Goal: Information Seeking & Learning: Find contact information

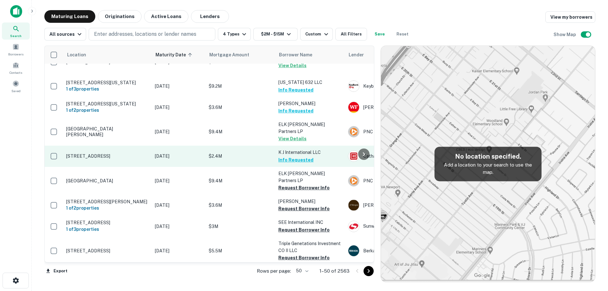
scroll to position [675, 0]
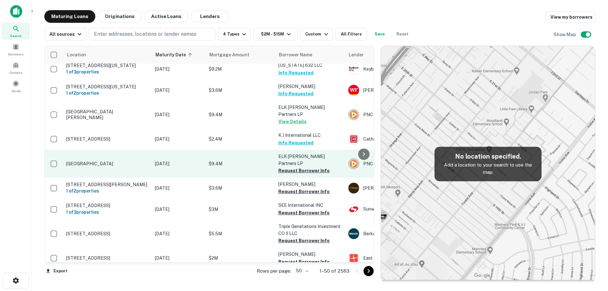
click at [160, 178] on td "[DATE]" at bounding box center [179, 164] width 54 height 28
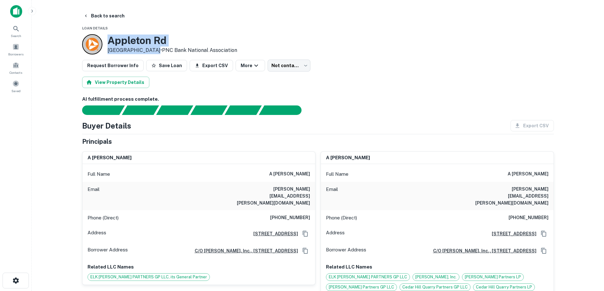
drag, startPoint x: 109, startPoint y: 39, endPoint x: 147, endPoint y: 50, distance: 40.1
click at [147, 50] on div "[GEOGRAPHIC_DATA] • PNC Bank National Association" at bounding box center [172, 45] width 130 height 20
copy div "[GEOGRAPHIC_DATA]"
drag, startPoint x: 273, startPoint y: 175, endPoint x: 299, endPoint y: 177, distance: 26.1
click at [299, 177] on div "Full Name a [PERSON_NAME]" at bounding box center [198, 174] width 233 height 15
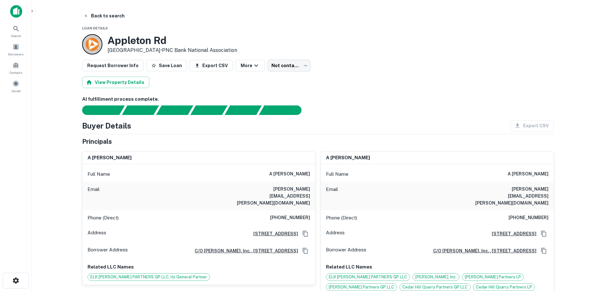
click at [283, 185] on div "Email [PERSON_NAME][EMAIL_ADDRESS][PERSON_NAME][DOMAIN_NAME]" at bounding box center [198, 196] width 233 height 29
click at [98, 10] on button "Back to search" at bounding box center [104, 15] width 46 height 11
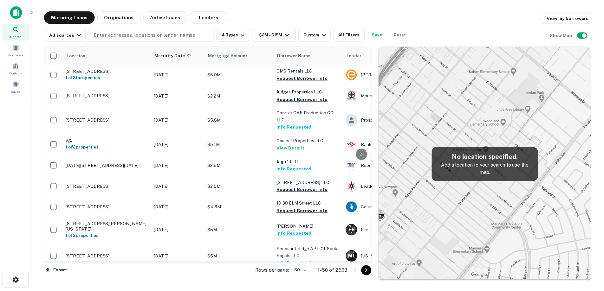
scroll to position [675, 0]
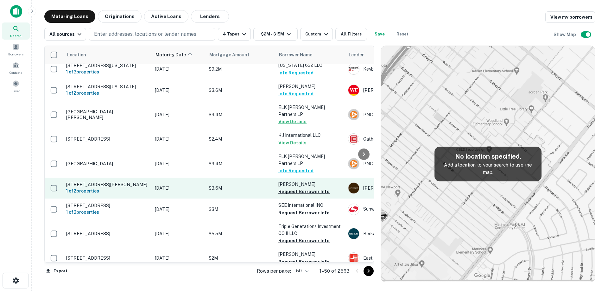
click at [142, 188] on p "[STREET_ADDRESS][PERSON_NAME]" at bounding box center [107, 185] width 82 height 6
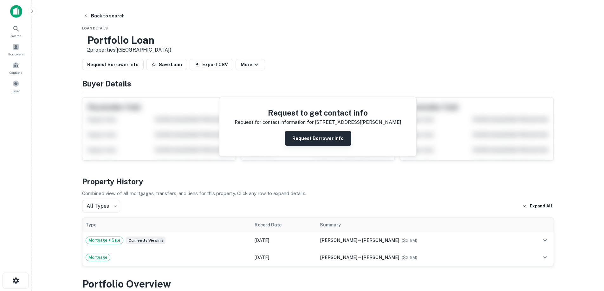
click at [310, 129] on div "Request to get contact info Request for contact information for [STREET_ADDRESS…" at bounding box center [317, 127] width 197 height 60
click at [310, 134] on button "Request Borrower Info" at bounding box center [318, 138] width 67 height 15
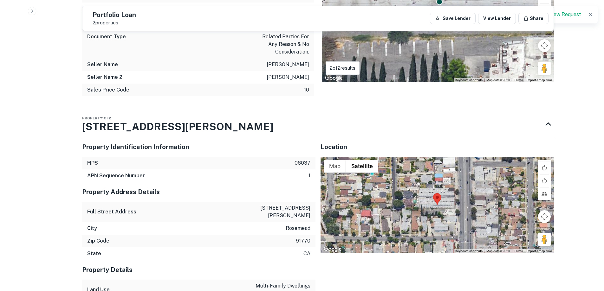
scroll to position [475, 0]
click at [286, 207] on p "[STREET_ADDRESS][PERSON_NAME]" at bounding box center [281, 211] width 57 height 15
copy p "[STREET_ADDRESS][PERSON_NAME]"
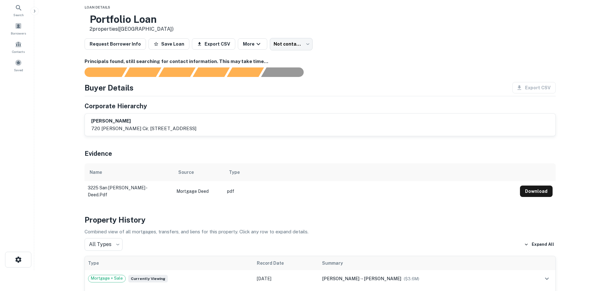
scroll to position [0, 0]
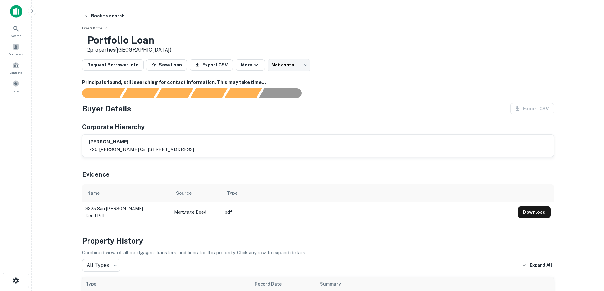
click at [162, 148] on p "720 [PERSON_NAME] cir, [STREET_ADDRESS]" at bounding box center [141, 150] width 105 height 8
click at [166, 132] on div "Corporate Hierarchy" at bounding box center [318, 127] width 472 height 10
click at [177, 145] on h6 "[PERSON_NAME]" at bounding box center [141, 141] width 105 height 7
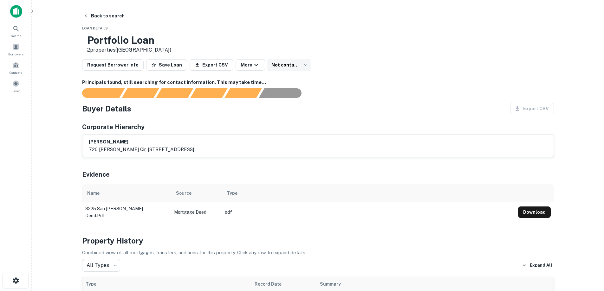
click at [177, 144] on h6 "[PERSON_NAME]" at bounding box center [141, 141] width 105 height 7
click at [176, 145] on h6 "[PERSON_NAME]" at bounding box center [141, 141] width 105 height 7
click at [174, 150] on p "720 [PERSON_NAME] cir, [STREET_ADDRESS]" at bounding box center [141, 150] width 105 height 8
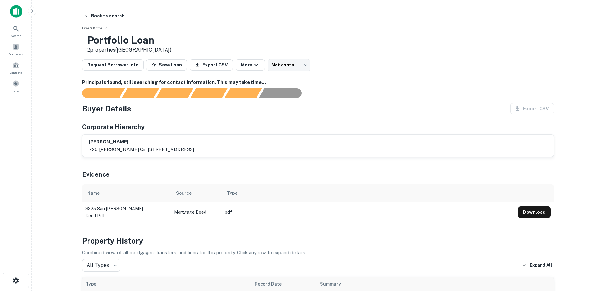
click at [191, 83] on h6 "Principals found, still searching for contact information. This may take time..." at bounding box center [318, 82] width 472 height 7
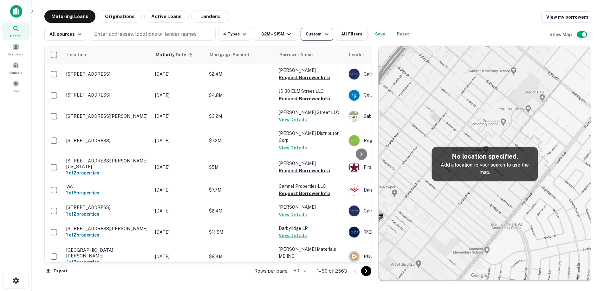
click at [300, 36] on button "Custom" at bounding box center [316, 34] width 32 height 13
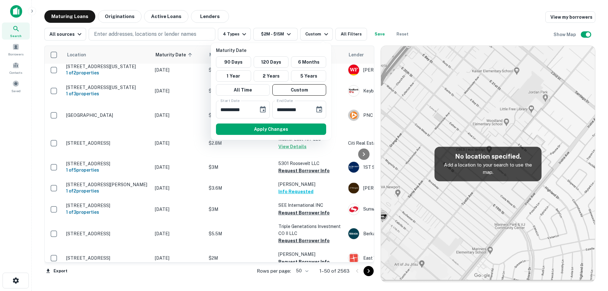
scroll to position [675, 0]
click at [314, 19] on div at bounding box center [304, 145] width 608 height 291
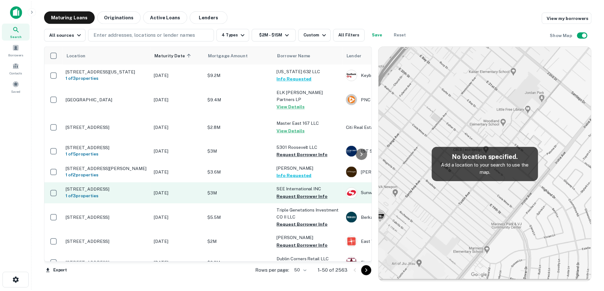
scroll to position [707, 0]
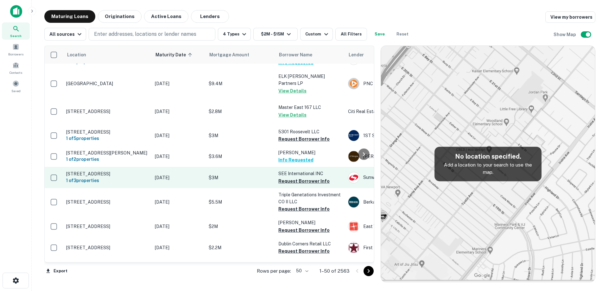
click at [135, 188] on td "[STREET_ADDRESS] 1 of 3 properties" at bounding box center [107, 177] width 89 height 21
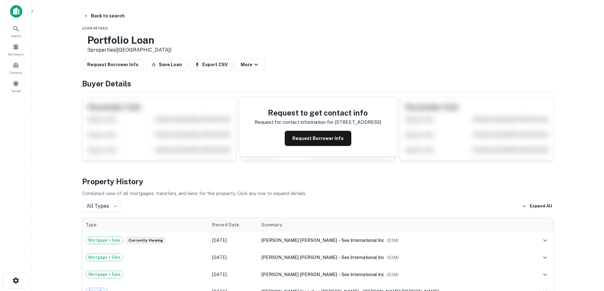
click at [295, 140] on button "Request Borrower Info" at bounding box center [318, 138] width 67 height 15
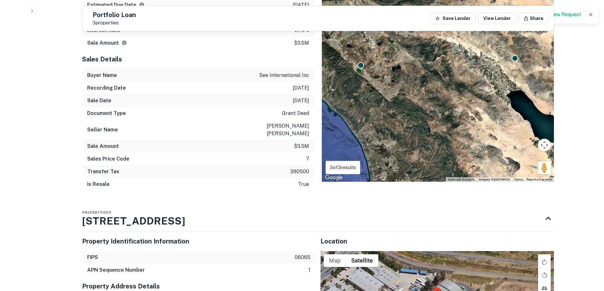
scroll to position [539, 0]
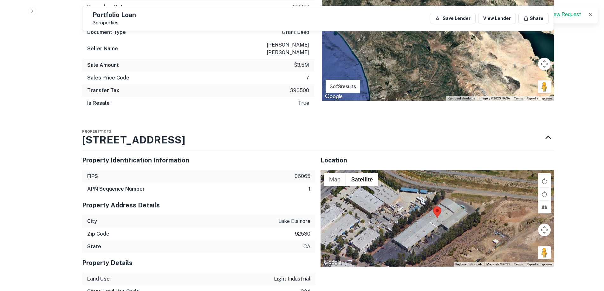
click at [297, 218] on p "lake elsinore" at bounding box center [294, 222] width 32 height 8
click at [158, 157] on h5 "Property Identification Information" at bounding box center [198, 161] width 233 height 10
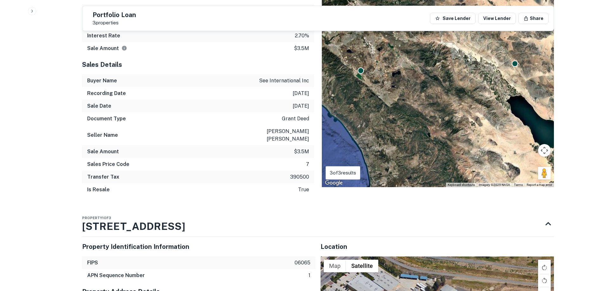
scroll to position [444, 0]
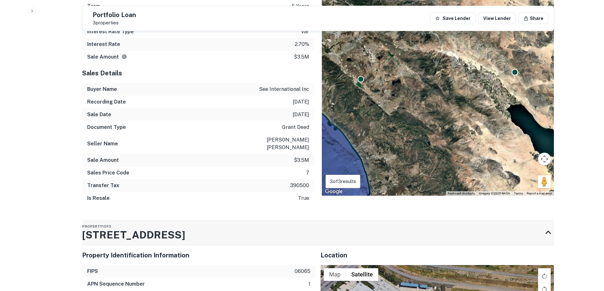
drag, startPoint x: 145, startPoint y: 232, endPoint x: 131, endPoint y: 226, distance: 14.6
click at [85, 224] on div "Property 1 of [STREET_ADDRESS]" at bounding box center [312, 232] width 460 height 25
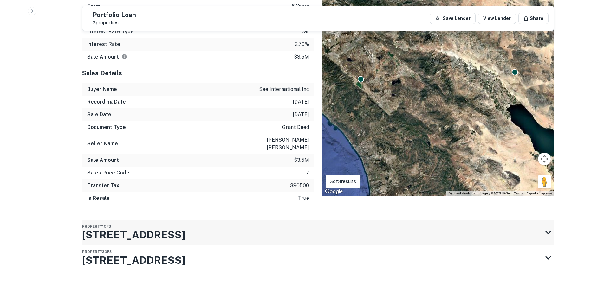
drag, startPoint x: 131, startPoint y: 226, endPoint x: 142, endPoint y: 232, distance: 12.5
click at [158, 253] on h3 "[STREET_ADDRESS]" at bounding box center [133, 260] width 103 height 15
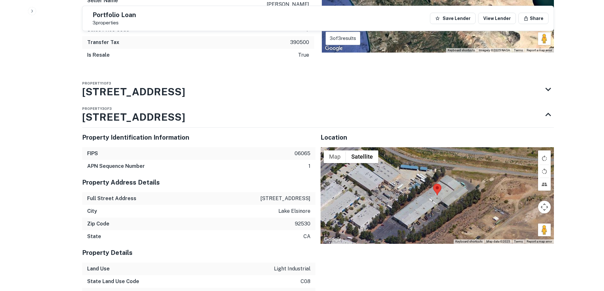
scroll to position [623, 0]
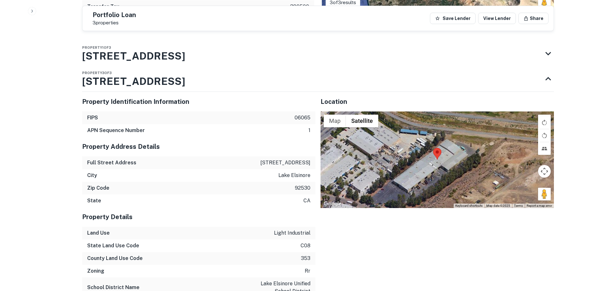
click at [293, 159] on p "[STREET_ADDRESS]" at bounding box center [285, 163] width 50 height 8
copy p "[STREET_ADDRESS]"
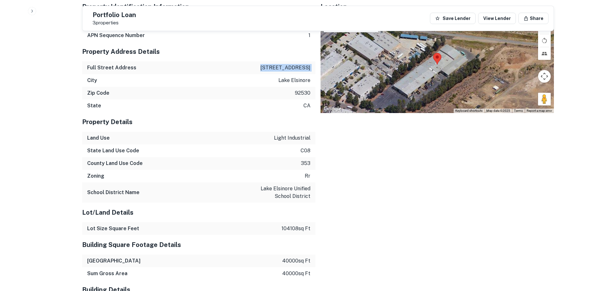
copy p "[STREET_ADDRESS]"
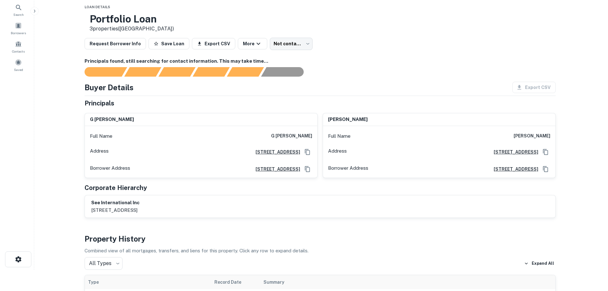
scroll to position [0, 0]
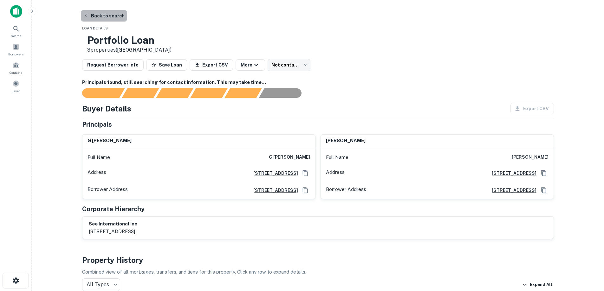
click at [118, 18] on button "Back to search" at bounding box center [104, 15] width 46 height 11
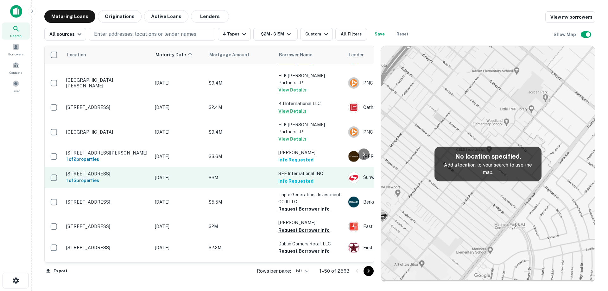
scroll to position [738, 0]
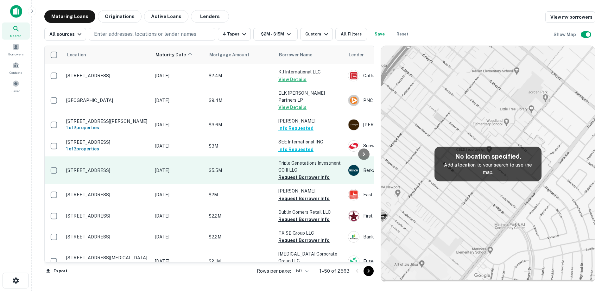
click at [146, 173] on p "[STREET_ADDRESS]" at bounding box center [107, 171] width 82 height 6
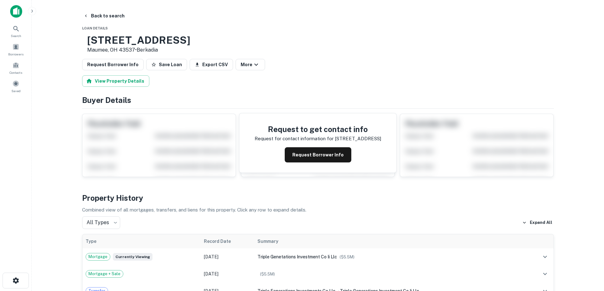
drag, startPoint x: 144, startPoint y: 47, endPoint x: 157, endPoint y: 49, distance: 13.2
click at [157, 49] on div "[STREET_ADDRESS] • Berkadia" at bounding box center [136, 44] width 108 height 20
click at [294, 158] on button "Request Borrower Info" at bounding box center [318, 154] width 67 height 15
click at [153, 38] on h3 "[STREET_ADDRESS]" at bounding box center [138, 40] width 103 height 12
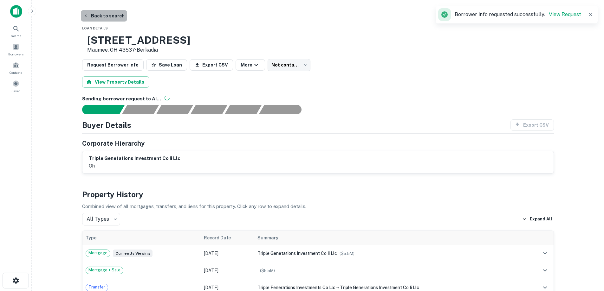
click at [121, 14] on button "Back to search" at bounding box center [104, 15] width 46 height 11
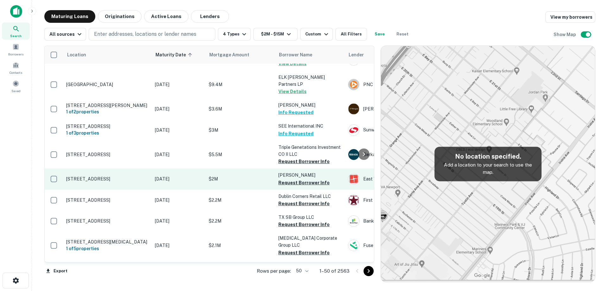
scroll to position [770, 0]
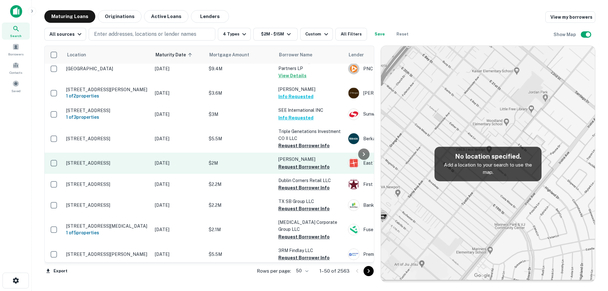
click at [146, 166] on p "[STREET_ADDRESS]" at bounding box center [107, 163] width 82 height 6
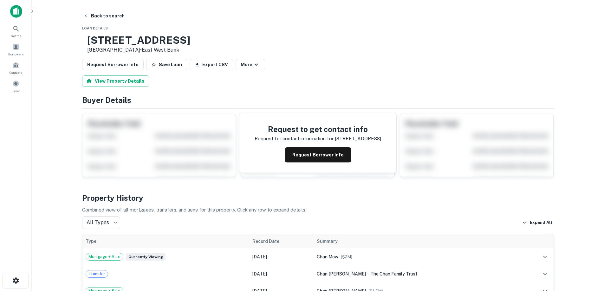
drag, startPoint x: 108, startPoint y: 36, endPoint x: 154, endPoint y: 49, distance: 48.0
click at [154, 49] on div "[STREET_ADDRESS] • [GEOGRAPHIC_DATA]" at bounding box center [138, 44] width 103 height 20
copy div "[STREET_ADDRESS]"
click at [297, 154] on button "Request Borrower Info" at bounding box center [318, 154] width 67 height 15
click at [160, 42] on h3 "[STREET_ADDRESS]" at bounding box center [138, 40] width 103 height 12
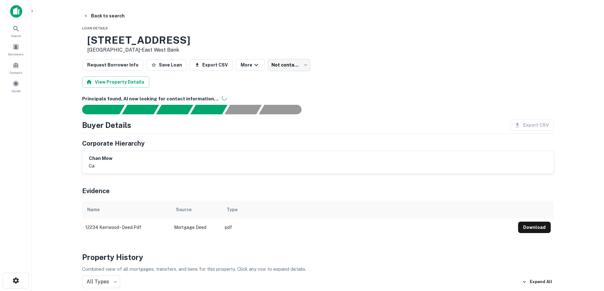
click at [164, 100] on h6 "Principals found, AI now looking for contact information..." at bounding box center [318, 98] width 472 height 7
click at [158, 99] on h6 "Principals found, AI now looking for contact information..." at bounding box center [318, 98] width 472 height 7
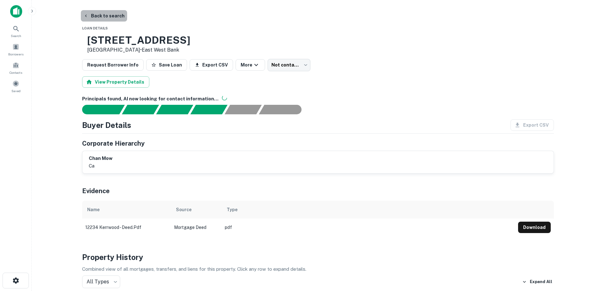
click at [104, 18] on button "Back to search" at bounding box center [104, 15] width 46 height 11
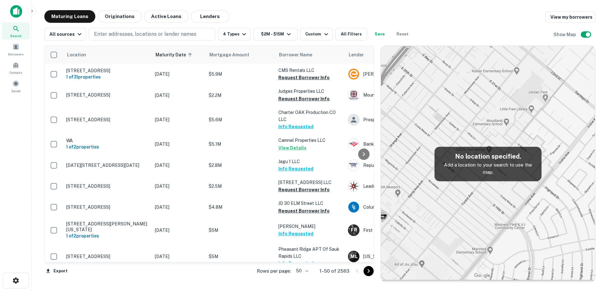
scroll to position [770, 0]
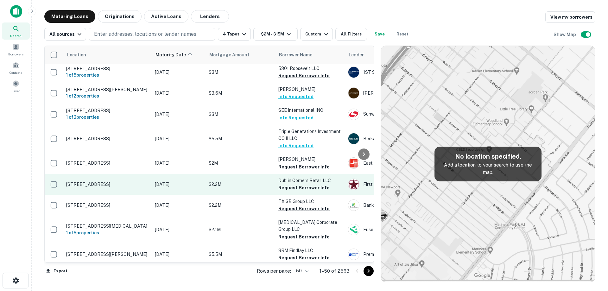
click at [144, 195] on td "[STREET_ADDRESS]" at bounding box center [107, 184] width 89 height 21
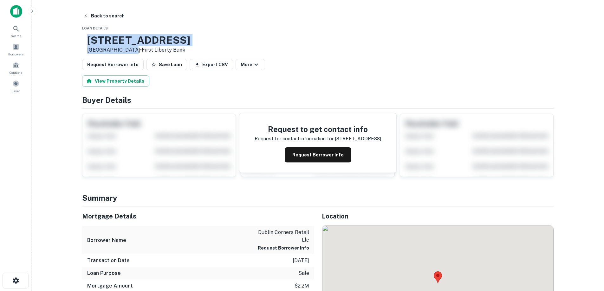
drag, startPoint x: 108, startPoint y: 39, endPoint x: 149, endPoint y: 49, distance: 42.4
click at [149, 49] on div "[STREET_ADDRESS] • First Liberty Bank" at bounding box center [136, 44] width 108 height 20
copy div "[STREET_ADDRESS]"
click at [115, 13] on button "Back to search" at bounding box center [104, 15] width 46 height 11
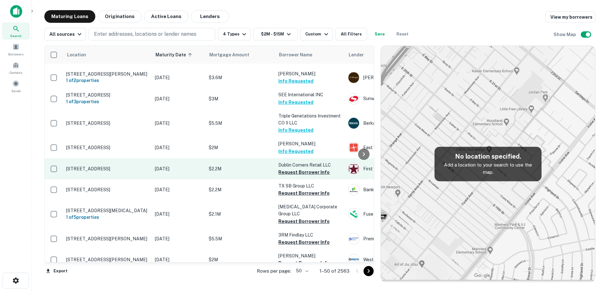
scroll to position [802, 0]
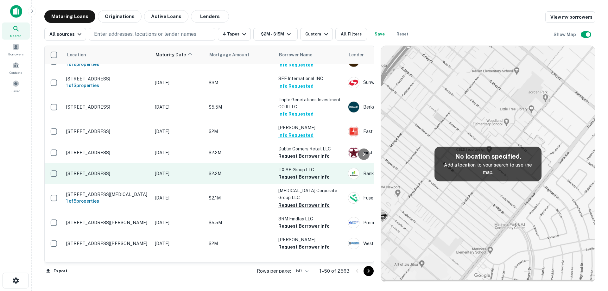
click at [137, 177] on p "[STREET_ADDRESS]" at bounding box center [107, 174] width 82 height 6
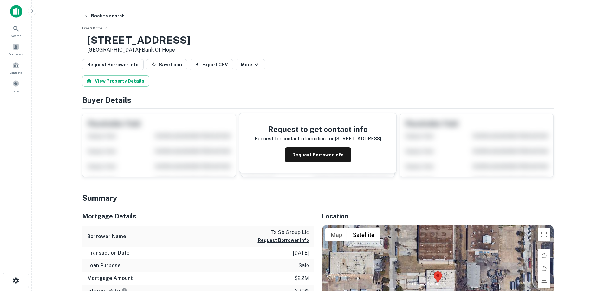
drag, startPoint x: 109, startPoint y: 40, endPoint x: 157, endPoint y: 50, distance: 49.2
click at [157, 50] on div "[STREET_ADDRESS] • Bank Of Hope" at bounding box center [138, 44] width 103 height 20
copy div "[STREET_ADDRESS]"
drag, startPoint x: 334, startPoint y: 155, endPoint x: 157, endPoint y: 26, distance: 218.8
click at [333, 156] on button "Request Borrower Info" at bounding box center [318, 154] width 67 height 15
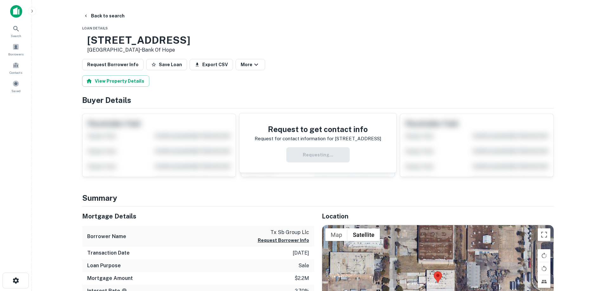
click at [154, 38] on h3 "[STREET_ADDRESS]" at bounding box center [138, 40] width 103 height 12
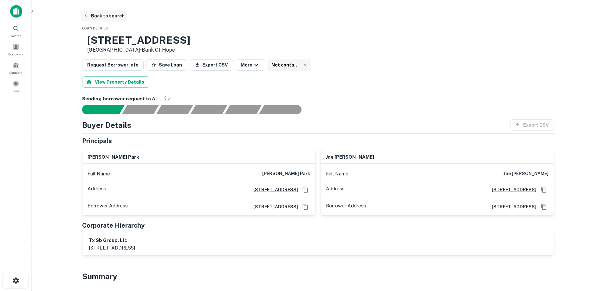
click at [109, 16] on button "Back to search" at bounding box center [104, 15] width 46 height 11
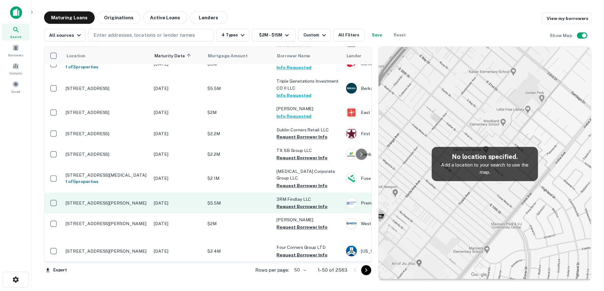
scroll to position [833, 0]
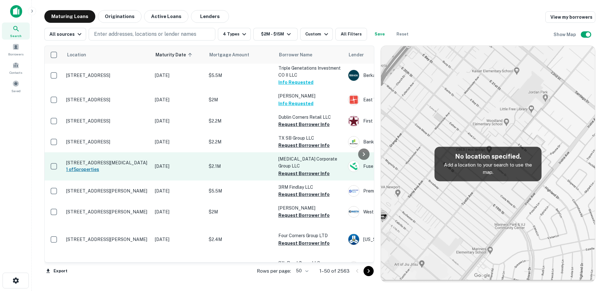
click at [139, 173] on h6 "1 of 5 properties" at bounding box center [107, 169] width 82 height 7
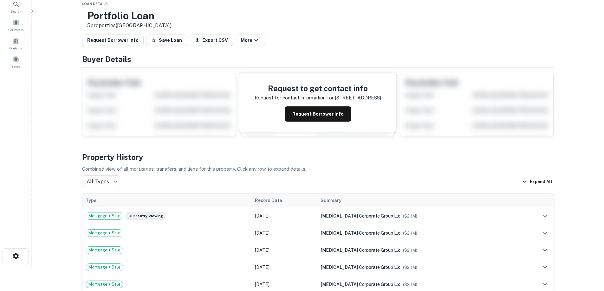
scroll to position [32, 0]
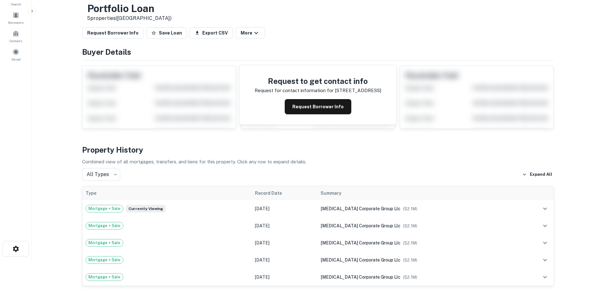
click at [319, 120] on div "Request to get contact info Request for contact information for [STREET_ADDRESS…" at bounding box center [317, 95] width 157 height 60
click at [318, 106] on button "Request Borrower Info" at bounding box center [318, 106] width 67 height 15
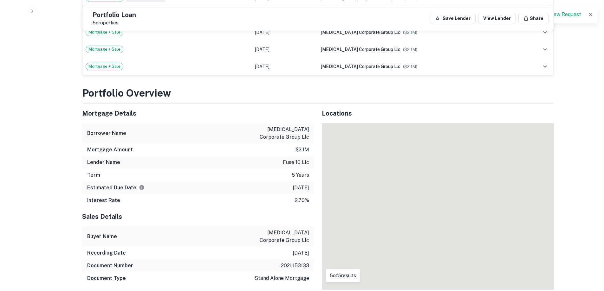
scroll to position [570, 0]
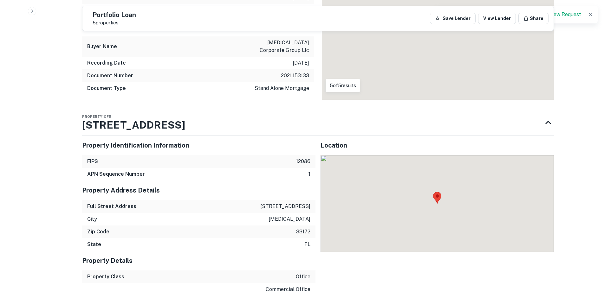
click at [280, 203] on p "[STREET_ADDRESS]" at bounding box center [285, 207] width 50 height 8
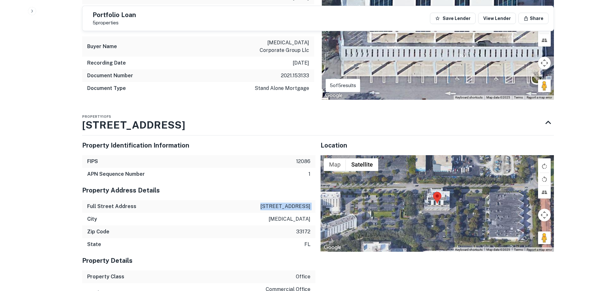
copy p "[STREET_ADDRESS]"
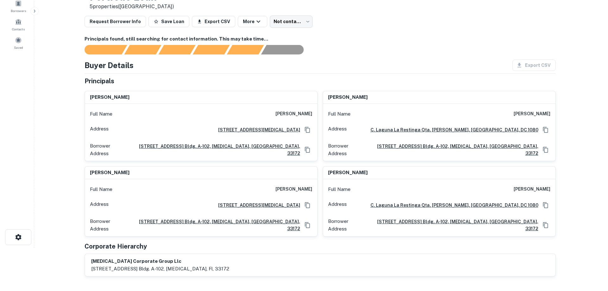
scroll to position [0, 0]
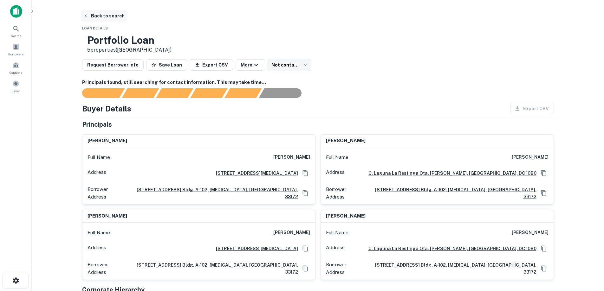
click at [98, 16] on button "Back to search" at bounding box center [104, 15] width 46 height 11
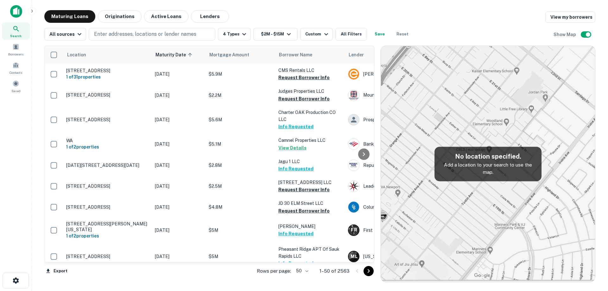
scroll to position [833, 0]
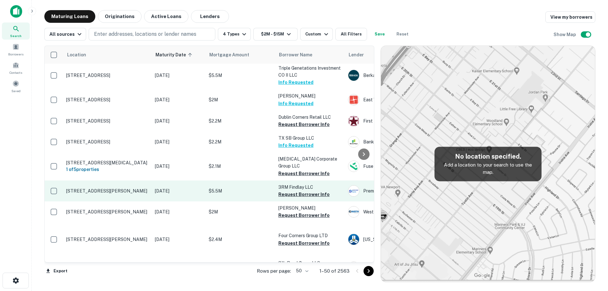
click at [142, 194] on p "[STREET_ADDRESS][PERSON_NAME]" at bounding box center [107, 191] width 82 height 6
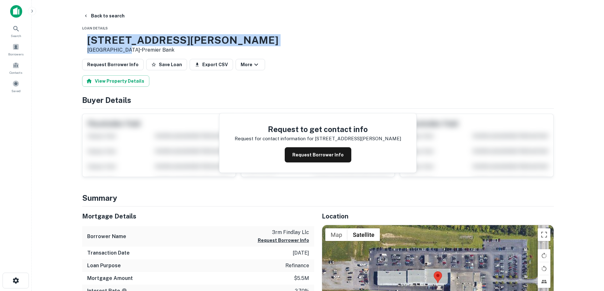
drag, startPoint x: 107, startPoint y: 40, endPoint x: 145, endPoint y: 50, distance: 39.0
click at [145, 50] on div "[STREET_ADDRESS][PERSON_NAME] • Premier Bank" at bounding box center [180, 44] width 196 height 20
copy div "[STREET_ADDRESS][PERSON_NAME]"
click at [95, 18] on button "Back to search" at bounding box center [104, 15] width 46 height 11
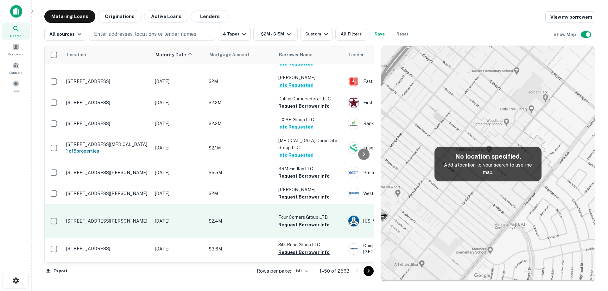
scroll to position [865, 0]
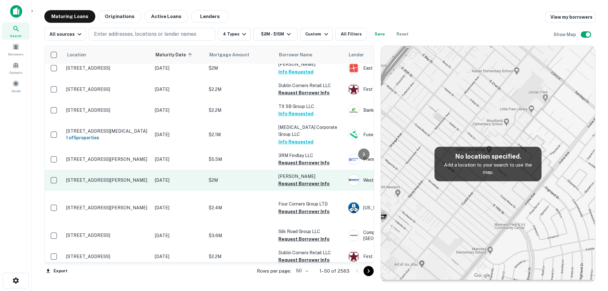
click at [119, 183] on p "[STREET_ADDRESS][PERSON_NAME]" at bounding box center [107, 180] width 82 height 6
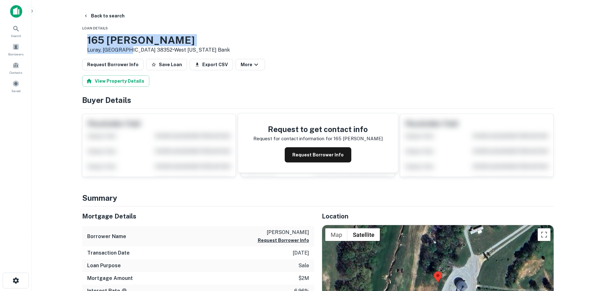
drag, startPoint x: 106, startPoint y: 39, endPoint x: 148, endPoint y: 49, distance: 43.2
click at [148, 49] on div "[STREET_ADDRESS][PERSON_NAME] • West [US_STATE] Bank" at bounding box center [156, 44] width 148 height 20
copy div "[STREET_ADDRESS][PERSON_NAME]"
click at [109, 15] on button "Back to search" at bounding box center [104, 15] width 46 height 11
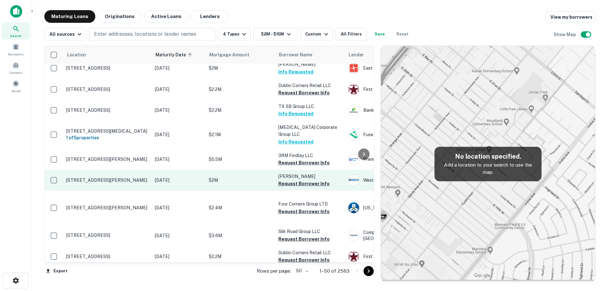
scroll to position [897, 0]
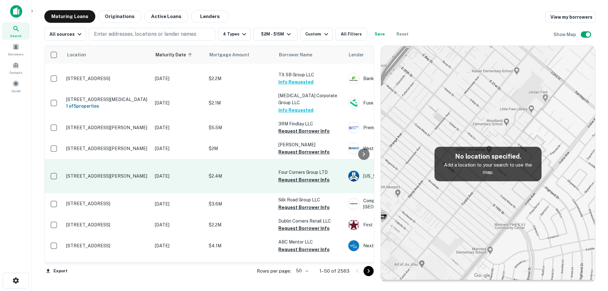
click at [148, 193] on td "[STREET_ADDRESS][PERSON_NAME]" at bounding box center [107, 176] width 89 height 34
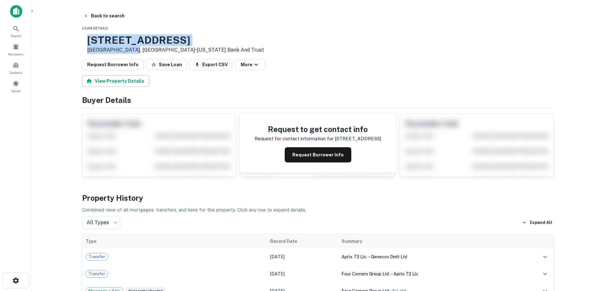
drag, startPoint x: 110, startPoint y: 39, endPoint x: 150, endPoint y: 54, distance: 42.7
click at [150, 54] on div "[STREET_ADDRESS][PERSON_NAME] • [US_STATE] Bank And Trust" at bounding box center [175, 44] width 177 height 20
click at [119, 19] on button "Back to search" at bounding box center [104, 15] width 46 height 11
click at [136, 39] on h3 "[STREET_ADDRESS]" at bounding box center [175, 40] width 177 height 12
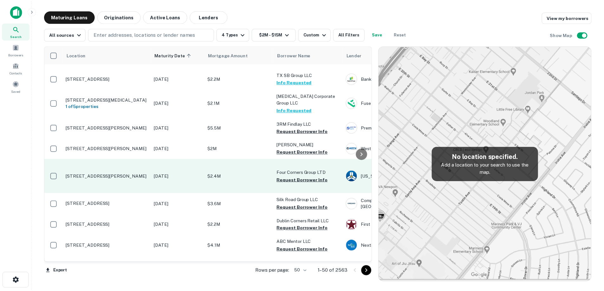
scroll to position [929, 0]
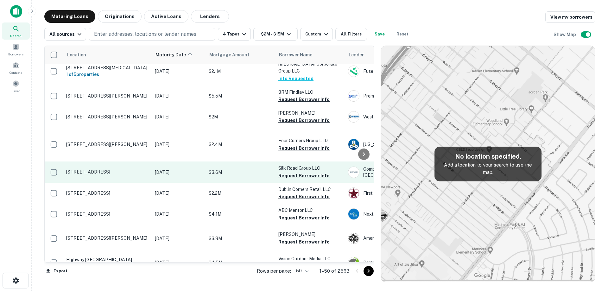
click at [135, 175] on p "[STREET_ADDRESS]" at bounding box center [107, 172] width 82 height 6
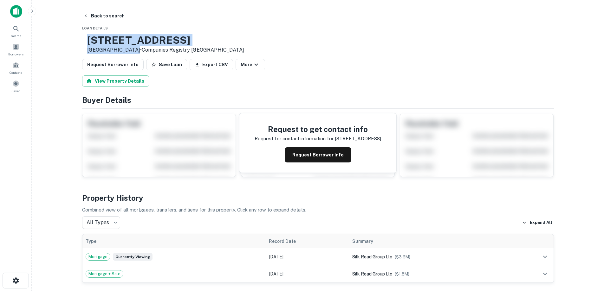
drag, startPoint x: 108, startPoint y: 38, endPoint x: 153, endPoint y: 50, distance: 47.3
click at [153, 50] on div "[STREET_ADDRESS] • Companies Registry [GEOGRAPHIC_DATA]" at bounding box center [165, 44] width 157 height 20
click at [326, 159] on button "Request Borrower Info" at bounding box center [318, 154] width 67 height 15
click at [161, 38] on h3 "[STREET_ADDRESS]" at bounding box center [165, 40] width 157 height 12
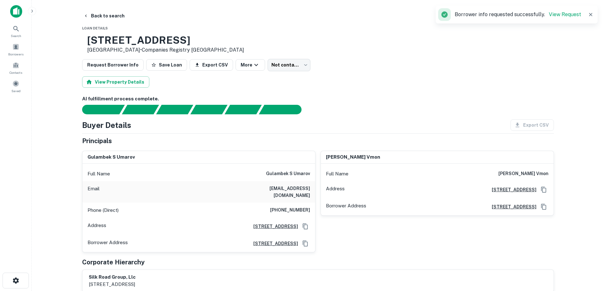
click at [292, 207] on h6 "[PHONE_NUMBER]" at bounding box center [290, 211] width 40 height 8
click at [293, 192] on h6 "[EMAIL_ADDRESS][DOMAIN_NAME]" at bounding box center [272, 192] width 76 height 14
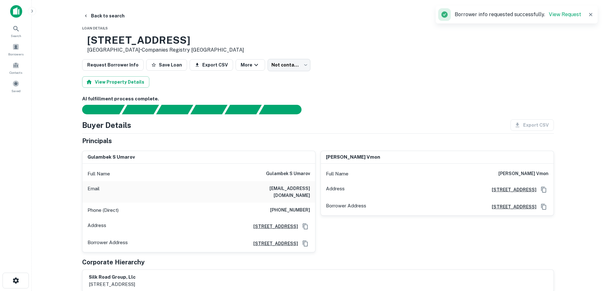
click at [151, 142] on div "Principals" at bounding box center [318, 141] width 472 height 10
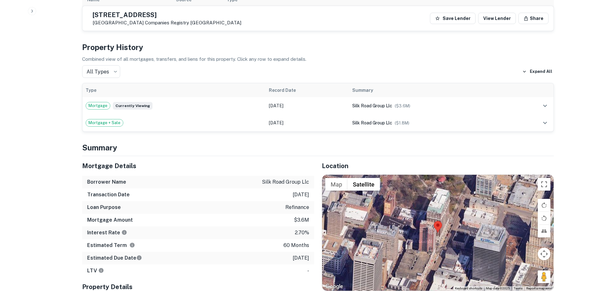
scroll to position [317, 0]
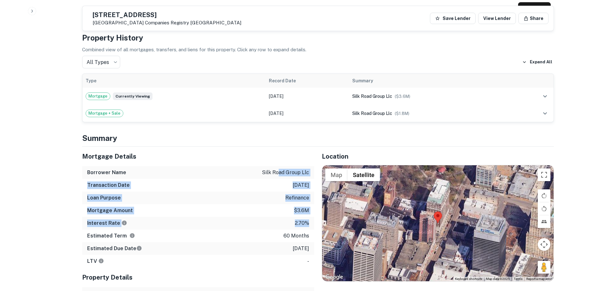
drag, startPoint x: 282, startPoint y: 175, endPoint x: 312, endPoint y: 229, distance: 61.8
click at [308, 216] on div "Mortgage Details Borrower Name silk road group llc Transaction Date [DATE] Loan…" at bounding box center [198, 207] width 232 height 121
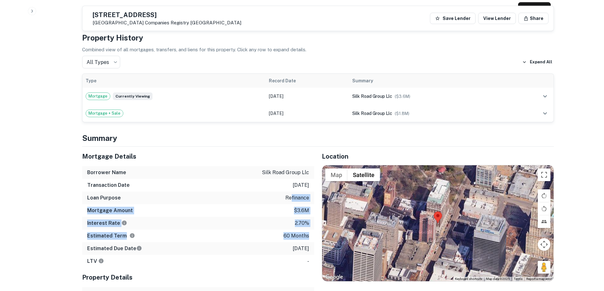
drag, startPoint x: 311, startPoint y: 235, endPoint x: 291, endPoint y: 187, distance: 53.0
click at [291, 187] on div "Mortgage Details Borrower Name silk road group llc Transaction Date [DATE] Loan…" at bounding box center [198, 207] width 232 height 121
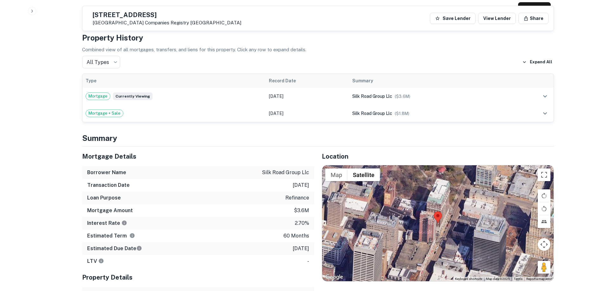
click at [282, 179] on div "Transaction Date [DATE]" at bounding box center [198, 185] width 232 height 13
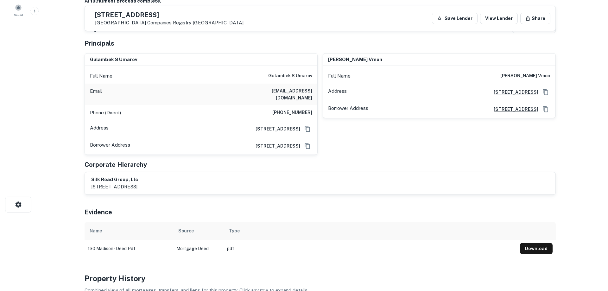
scroll to position [0, 0]
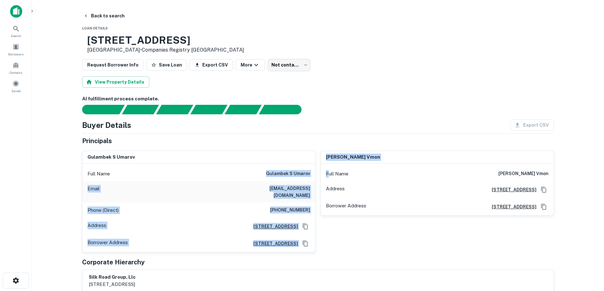
drag, startPoint x: 255, startPoint y: 172, endPoint x: 329, endPoint y: 169, distance: 74.2
click at [329, 169] on div "gulambek s umarov Full Name gulambek s umarov Email [EMAIL_ADDRESS][DOMAIN_NAME…" at bounding box center [315, 199] width 477 height 107
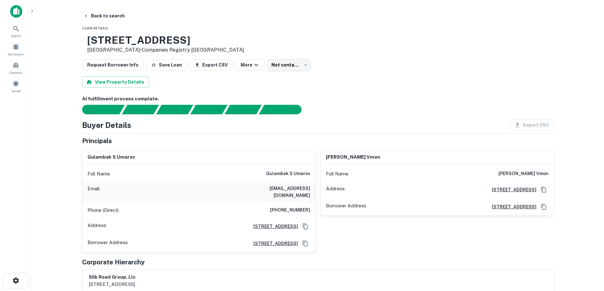
click at [316, 187] on div "[PERSON_NAME] vmon Full Name [PERSON_NAME] vmon Address [STREET_ADDRESS] Borrow…" at bounding box center [434, 199] width 238 height 107
click at [104, 13] on button "Back to search" at bounding box center [104, 15] width 46 height 11
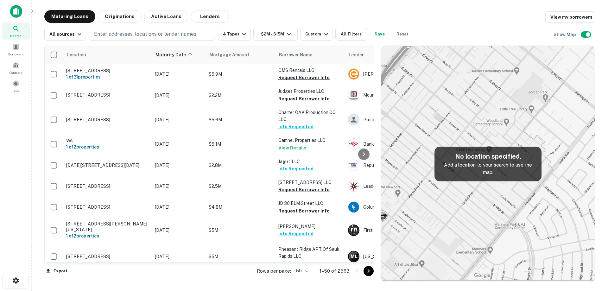
scroll to position [929, 0]
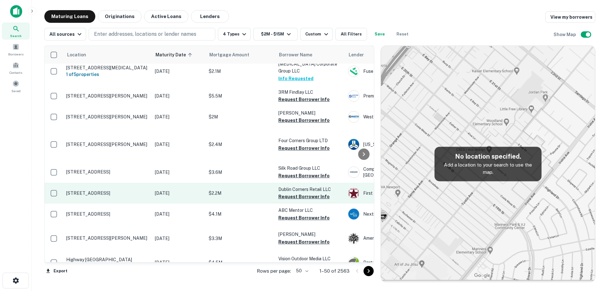
click at [139, 204] on td "[STREET_ADDRESS]" at bounding box center [107, 193] width 89 height 21
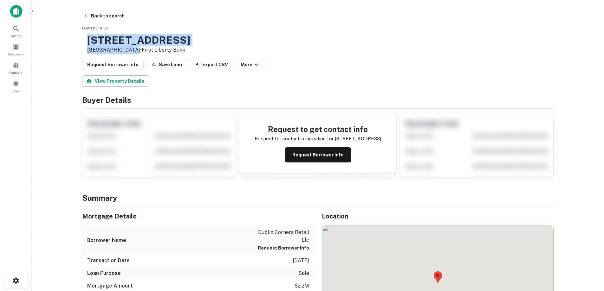
drag, startPoint x: 109, startPoint y: 40, endPoint x: 149, endPoint y: 50, distance: 41.4
click at [149, 50] on div "[STREET_ADDRESS] • First Liberty Bank" at bounding box center [138, 44] width 103 height 20
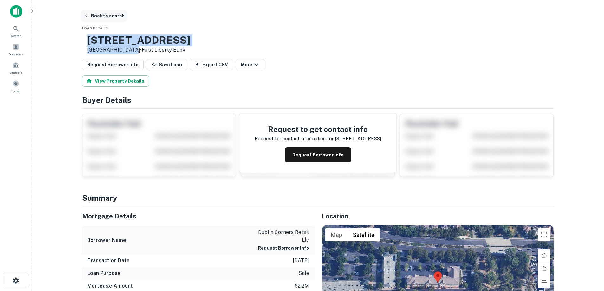
click at [122, 14] on button "Back to search" at bounding box center [104, 15] width 46 height 11
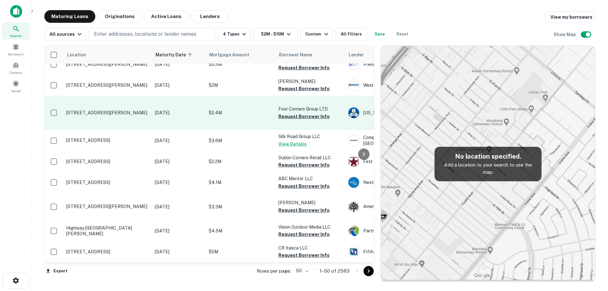
scroll to position [1024, 0]
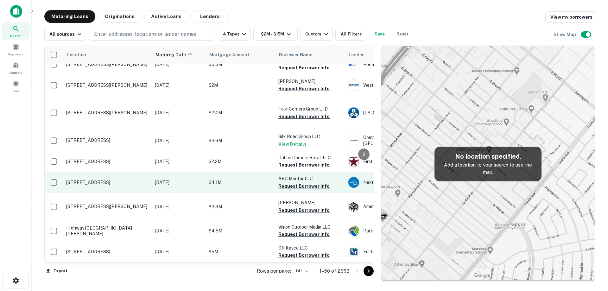
click at [145, 180] on p "[STREET_ADDRESS]" at bounding box center [107, 183] width 82 height 6
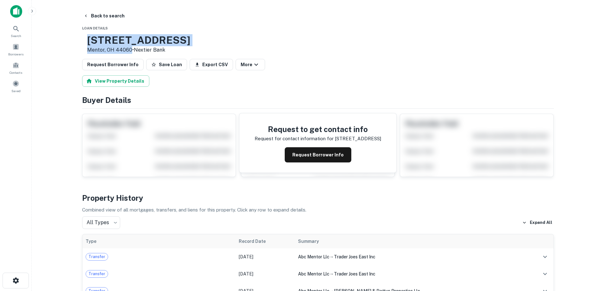
drag, startPoint x: 115, startPoint y: 40, endPoint x: 151, endPoint y: 51, distance: 37.3
click at [151, 51] on div "[STREET_ADDRESS] • Nextier Bank" at bounding box center [138, 44] width 103 height 20
click at [114, 19] on button "Back to search" at bounding box center [104, 15] width 46 height 11
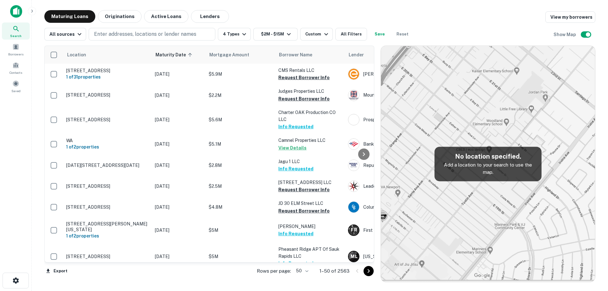
scroll to position [1024, 0]
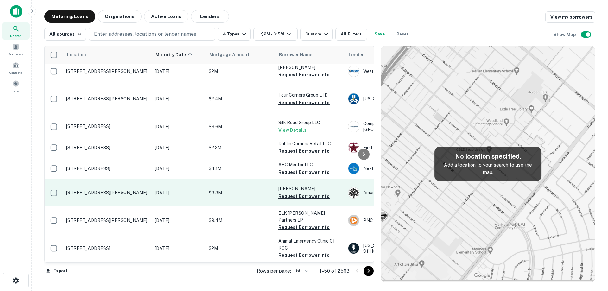
click at [135, 196] on p "[STREET_ADDRESS][PERSON_NAME]" at bounding box center [107, 193] width 82 height 6
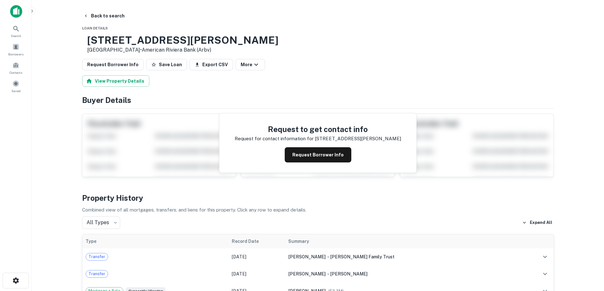
drag, startPoint x: 133, startPoint y: 45, endPoint x: 167, endPoint y: 50, distance: 34.0
click at [167, 50] on div "[STREET_ADDRESS][PERSON_NAME] • American Riviera Bank (arbv)" at bounding box center [182, 44] width 191 height 20
click at [301, 161] on div "Request to get contact info Request for contact information for [STREET_ADDRESS…" at bounding box center [317, 143] width 197 height 60
click at [302, 161] on button "Request Borrower Info" at bounding box center [318, 154] width 67 height 15
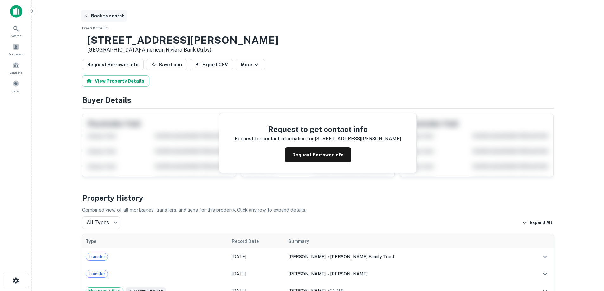
click at [102, 13] on button "Back to search" at bounding box center [104, 15] width 46 height 11
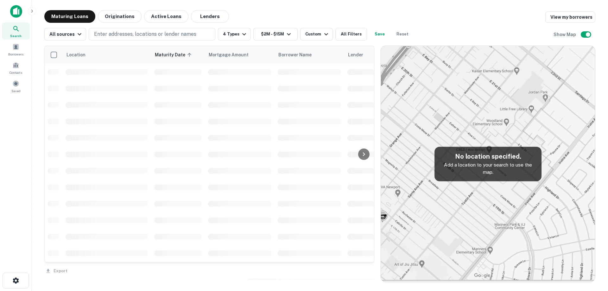
scroll to position [1024, 0]
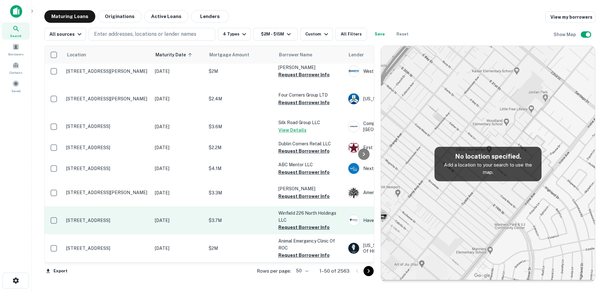
click at [153, 235] on td "[DATE]" at bounding box center [179, 221] width 54 height 28
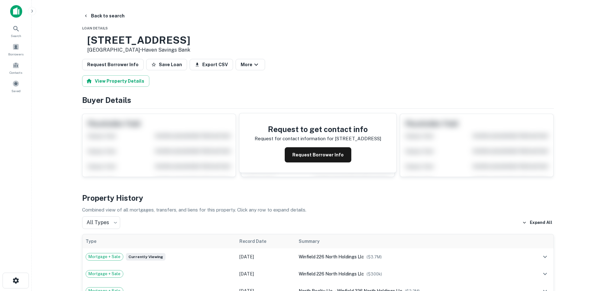
drag, startPoint x: 107, startPoint y: 40, endPoint x: 153, endPoint y: 53, distance: 48.1
click at [153, 53] on div "[STREET_ADDRESS] • Haven Savings Bank" at bounding box center [138, 44] width 103 height 20
click at [303, 155] on button "Request Borrower Info" at bounding box center [318, 154] width 67 height 15
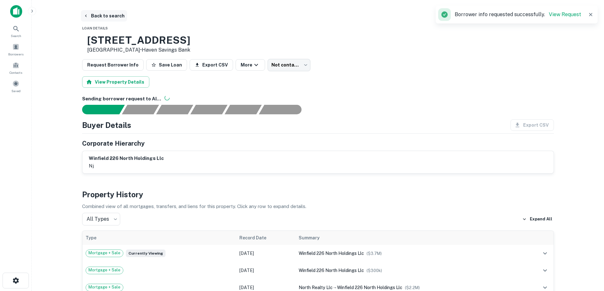
click at [101, 14] on button "Back to search" at bounding box center [104, 15] width 46 height 11
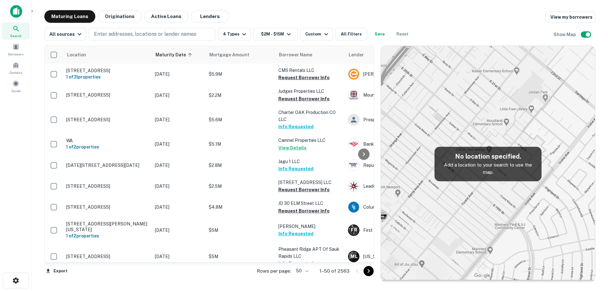
scroll to position [1024, 0]
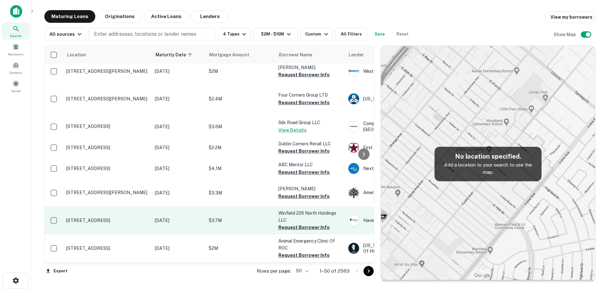
click at [148, 235] on td "[STREET_ADDRESS]" at bounding box center [107, 221] width 89 height 28
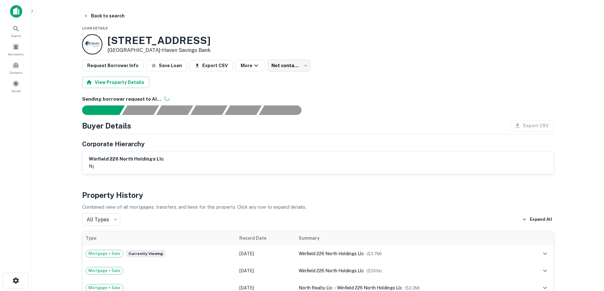
click at [94, 17] on button "Back to search" at bounding box center [104, 15] width 46 height 11
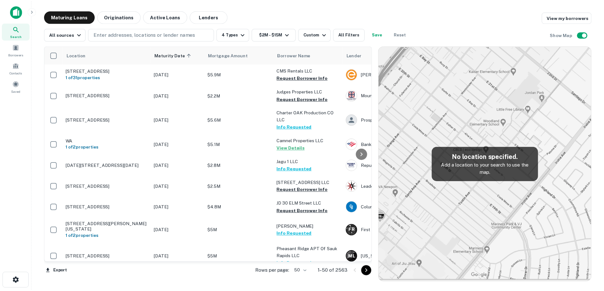
scroll to position [1024, 0]
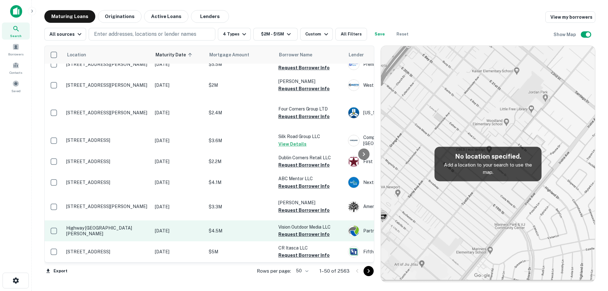
click at [116, 236] on p "Highway [GEOGRAPHIC_DATA][PERSON_NAME]" at bounding box center [107, 230] width 82 height 11
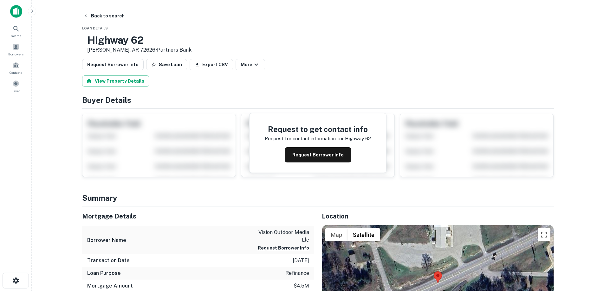
click at [307, 149] on button "Request Borrower Info" at bounding box center [318, 154] width 67 height 15
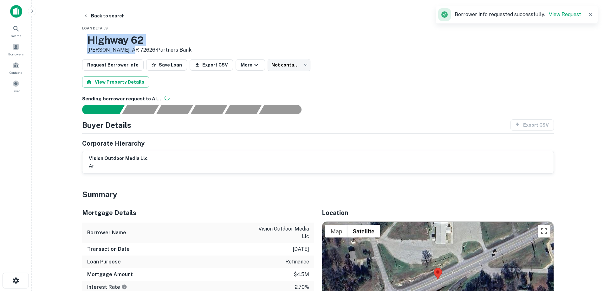
drag, startPoint x: 106, startPoint y: 38, endPoint x: 148, endPoint y: 52, distance: 44.4
click at [148, 52] on div "Highway [GEOGRAPHIC_DATA][PERSON_NAME] • Partners Bank" at bounding box center [136, 44] width 109 height 20
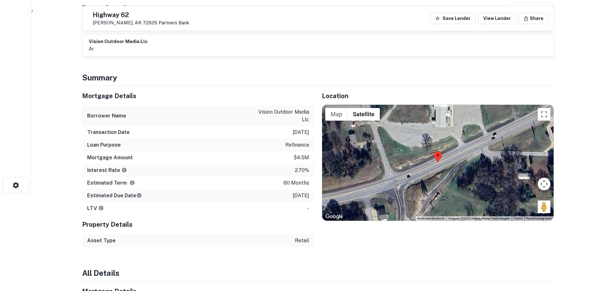
scroll to position [95, 0]
click at [450, 196] on div at bounding box center [437, 163] width 231 height 116
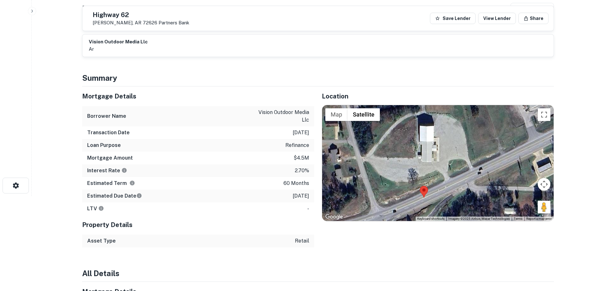
drag, startPoint x: 433, startPoint y: 167, endPoint x: 216, endPoint y: 3, distance: 272.0
click at [420, 197] on img at bounding box center [424, 192] width 8 height 12
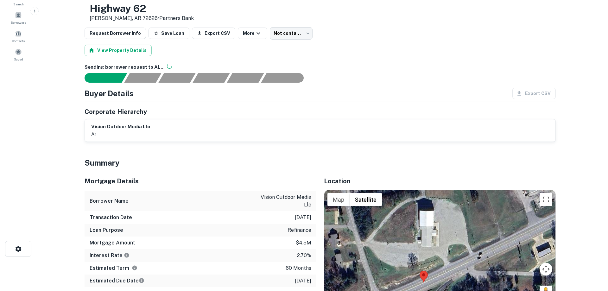
scroll to position [0, 0]
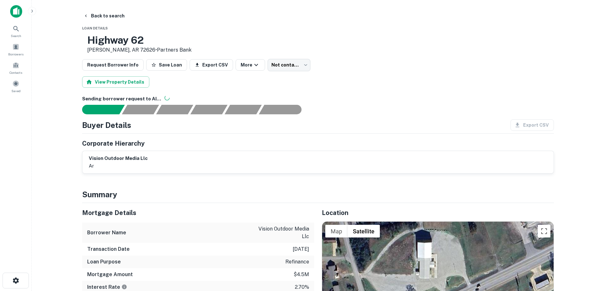
click at [116, 10] on main "Back to search Loan Details Highway [GEOGRAPHIC_DATA][PERSON_NAME] • Partners B…" at bounding box center [318, 145] width 572 height 291
click at [109, 16] on button "Back to search" at bounding box center [104, 15] width 46 height 11
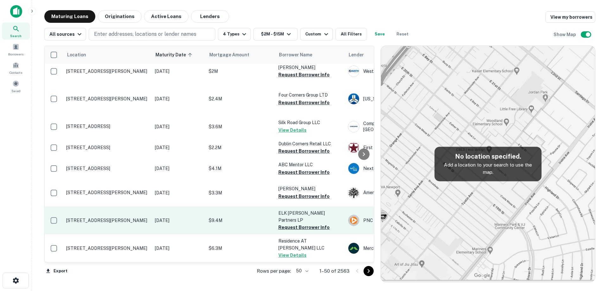
scroll to position [1035, 0]
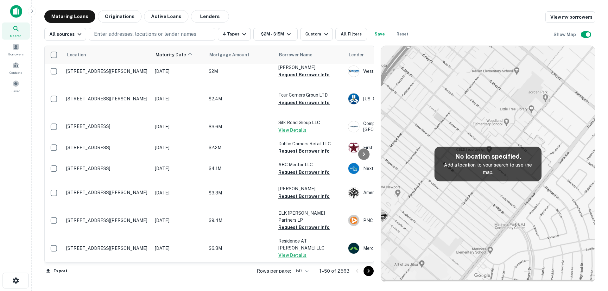
click at [304, 267] on body "Search Borrowers Contacts Saved Maturing Loans Originations Active Loans Lender…" at bounding box center [304, 145] width 608 height 291
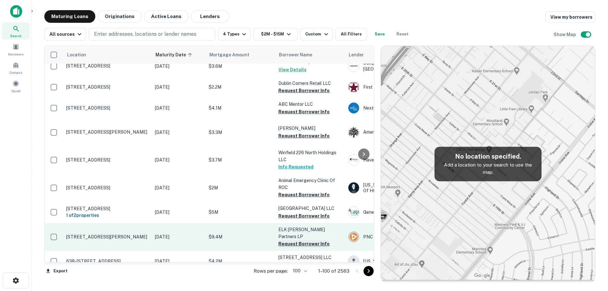
scroll to position [1225, 0]
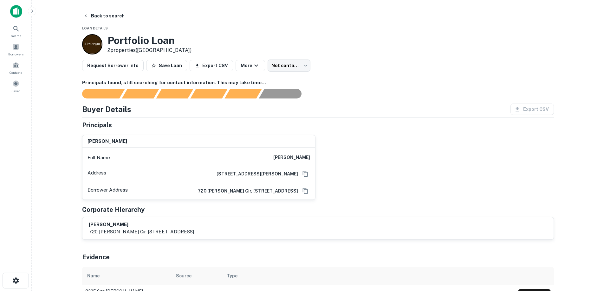
click at [302, 175] on icon "Copy Address" at bounding box center [305, 174] width 6 height 6
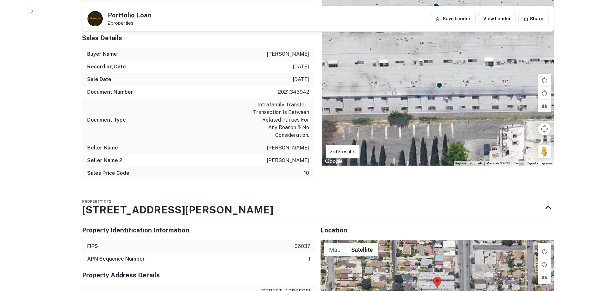
scroll to position [602, 0]
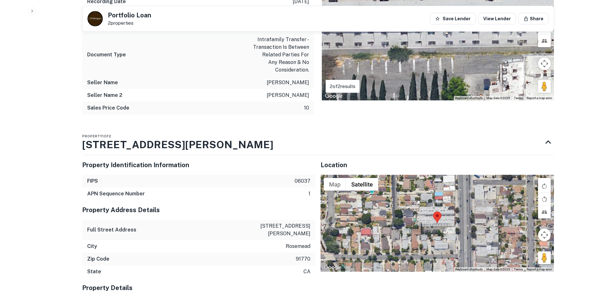
click at [296, 225] on p "[STREET_ADDRESS][PERSON_NAME]" at bounding box center [281, 229] width 57 height 15
click at [295, 225] on p "[STREET_ADDRESS][PERSON_NAME]" at bounding box center [281, 229] width 57 height 15
copy p "[STREET_ADDRESS][PERSON_NAME]"
click at [304, 243] on p "rosemead" at bounding box center [298, 247] width 25 height 8
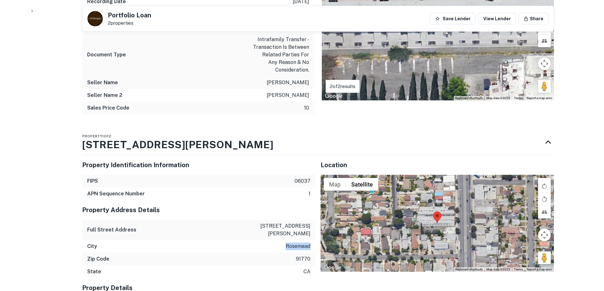
click at [304, 243] on p "rosemead" at bounding box center [298, 247] width 25 height 8
copy p "rosemead"
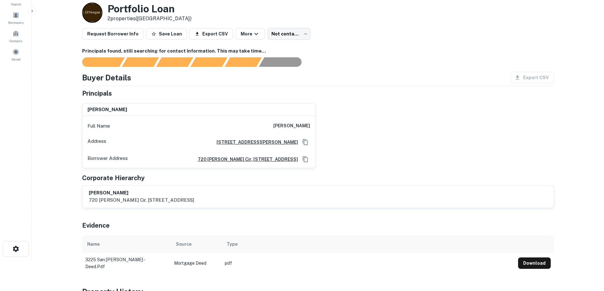
scroll to position [0, 0]
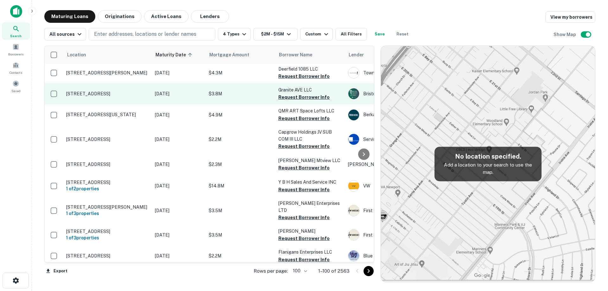
scroll to position [1413, 0]
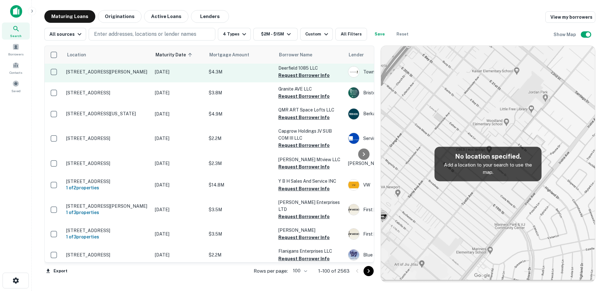
click at [130, 82] on td "[STREET_ADDRESS][PERSON_NAME]" at bounding box center [107, 71] width 89 height 21
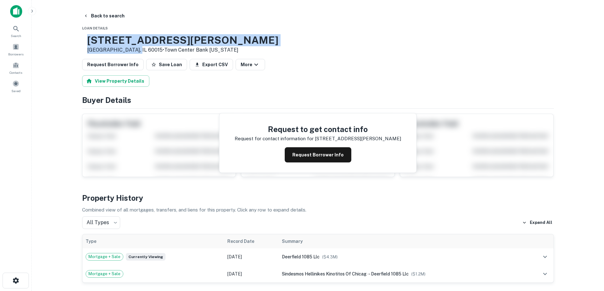
drag, startPoint x: 105, startPoint y: 37, endPoint x: 151, endPoint y: 52, distance: 48.8
click at [151, 52] on div "1085 Lake Cook Rd Deerfield, IL 60015 • Town Center Bank Illinois" at bounding box center [180, 44] width 196 height 20
click at [300, 157] on button "Request Borrower Info" at bounding box center [318, 154] width 67 height 15
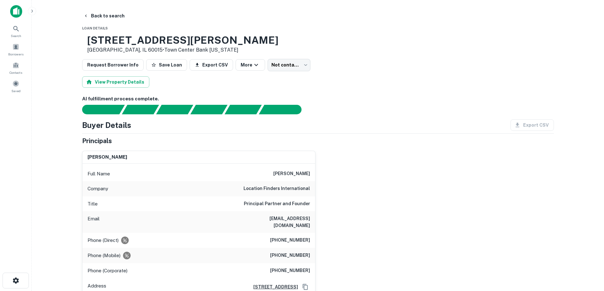
click at [297, 194] on div "Company location finders international" at bounding box center [198, 188] width 233 height 15
click at [297, 192] on h6 "location finders international" at bounding box center [276, 189] width 67 height 8
click at [296, 252] on h6 "(815) 403-9223" at bounding box center [290, 256] width 40 height 8
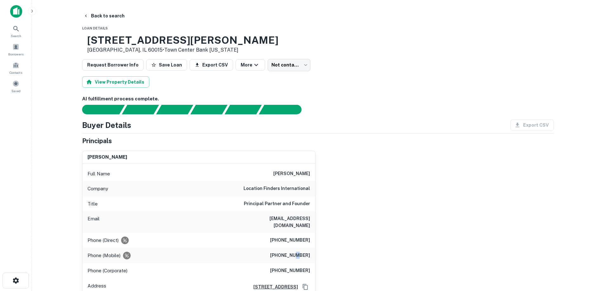
click at [296, 252] on h6 "(815) 403-9223" at bounding box center [290, 256] width 40 height 8
copy h6 "(815) 403-9223"
click at [297, 237] on h6 "(708) 390-1609" at bounding box center [290, 241] width 40 height 8
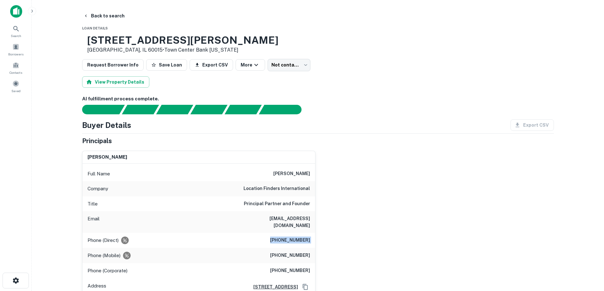
click at [297, 237] on h6 "(708) 390-1609" at bounding box center [290, 241] width 40 height 8
copy h6 "(708) 390-1609"
click at [303, 267] on h6 "(708) 478-7666" at bounding box center [290, 271] width 40 height 8
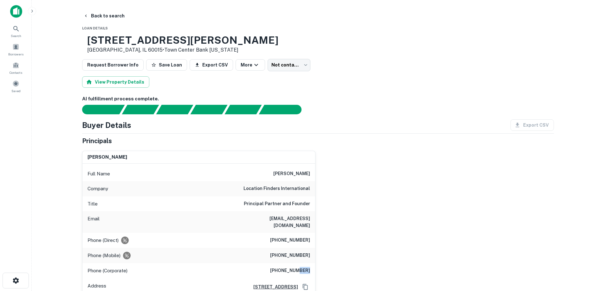
click at [303, 267] on h6 "(708) 478-7666" at bounding box center [290, 271] width 40 height 8
drag, startPoint x: 303, startPoint y: 264, endPoint x: 324, endPoint y: 192, distance: 75.1
click at [324, 192] on div "michael h. rose Full Name michael h. rose Company location finders internationa…" at bounding box center [315, 229] width 477 height 167
click at [289, 267] on h6 "(708) 478-7666" at bounding box center [290, 271] width 40 height 8
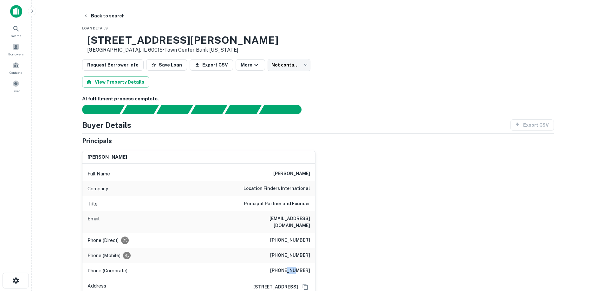
click at [289, 267] on h6 "(708) 478-7666" at bounding box center [290, 271] width 40 height 8
copy h6 "(708) 478-7666"
click at [285, 187] on h6 "location finders international" at bounding box center [276, 189] width 67 height 8
click at [105, 18] on button "Back to search" at bounding box center [104, 15] width 46 height 11
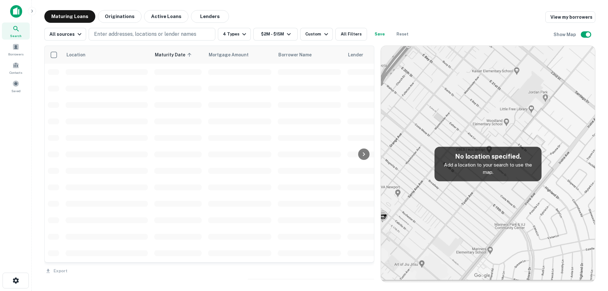
scroll to position [1413, 0]
